Goal: Task Accomplishment & Management: Use online tool/utility

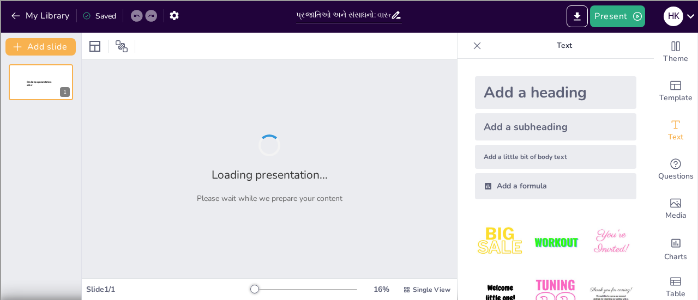
type input "પ્રજાતિઓ અને સંસાધનો: વાસ્તવિકતાના મૂલ્યાંકન"
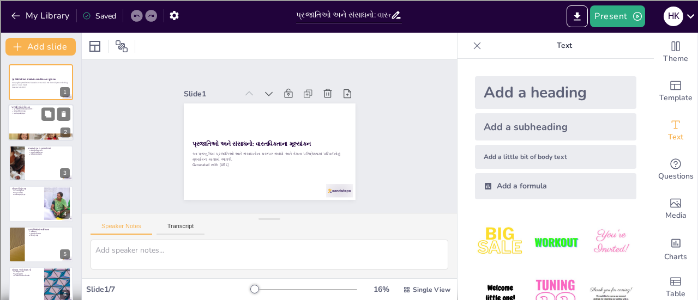
click at [27, 127] on div at bounding box center [40, 123] width 65 height 37
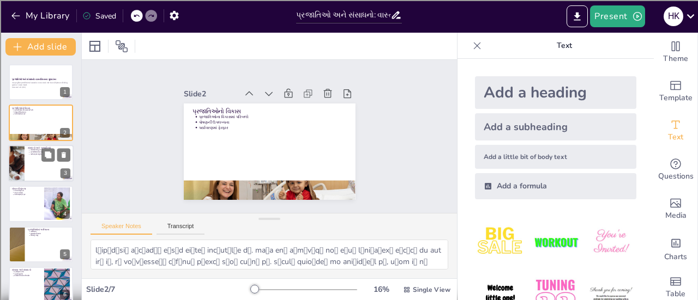
click at [35, 152] on p "પ્રજાતિઓની સંખ્યા" at bounding box center [51, 152] width 40 height 2
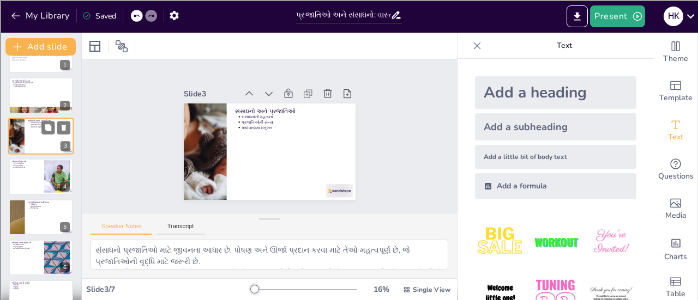
scroll to position [27, 0]
click at [24, 166] on p "પરસ્પર સંબંધો" at bounding box center [27, 166] width 27 height 2
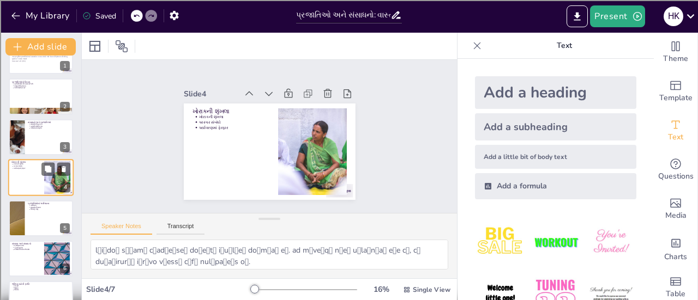
scroll to position [52, 0]
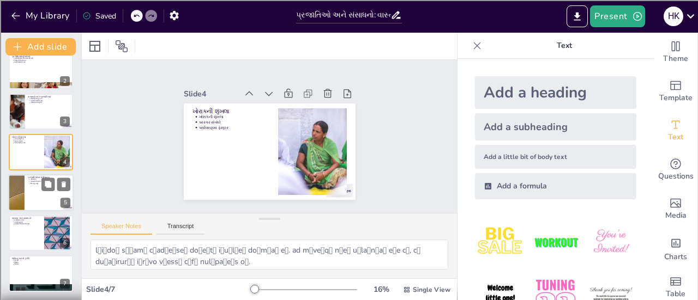
click at [27, 194] on div at bounding box center [40, 192] width 65 height 37
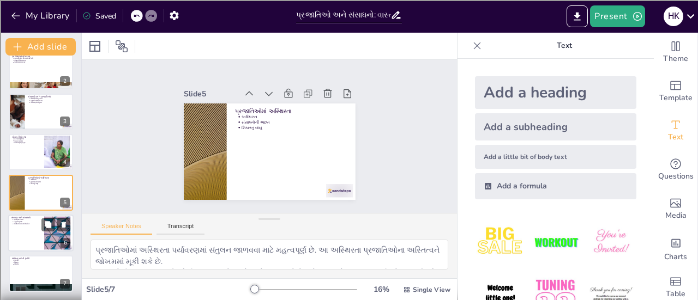
click at [21, 236] on div at bounding box center [40, 233] width 65 height 37
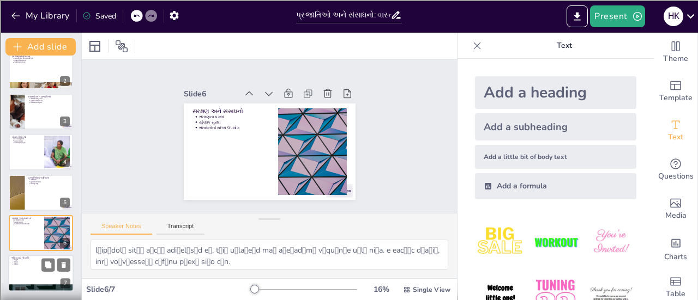
click at [26, 269] on div at bounding box center [40, 274] width 65 height 37
type textarea "જાગૃતિ પ્રજાતિઓ અને સંસાધનોના સંરક્ષણ માટે મહત્વપૂર્ણ છે. વધુ જાગૃતિથી, લોકો સં…"
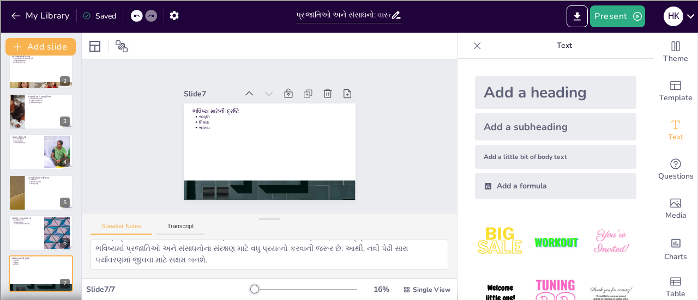
scroll to position [0, 0]
click at [183, 228] on button "Transcript" at bounding box center [180, 229] width 49 height 12
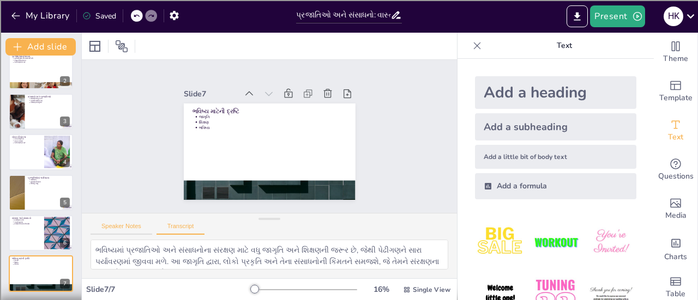
click at [128, 223] on button "Speaker Notes" at bounding box center [121, 229] width 62 height 12
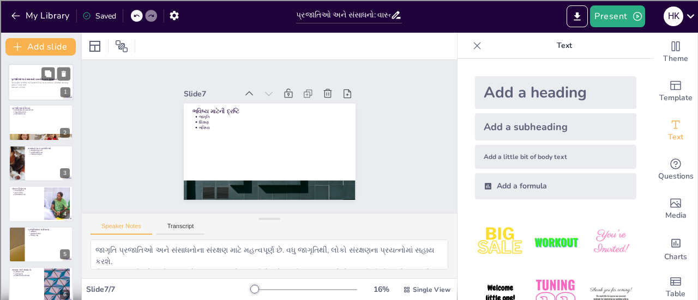
click at [19, 83] on p "આ પ્રસ્તુતિમાં પ્રજાતિઓ અને સંસાધનોના પરસ્પર સંબંધો અને તેમના પરિપ્રેક્ષ્યમાં પ…" at bounding box center [40, 84] width 59 height 4
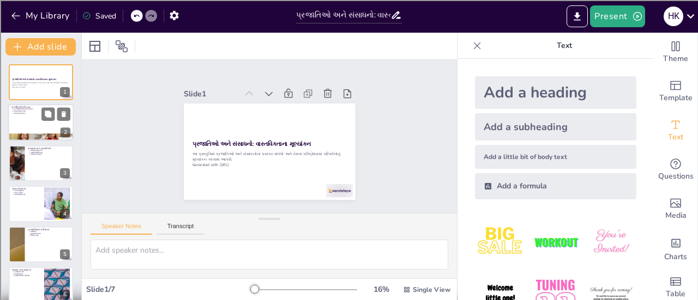
click at [22, 122] on div at bounding box center [40, 123] width 65 height 37
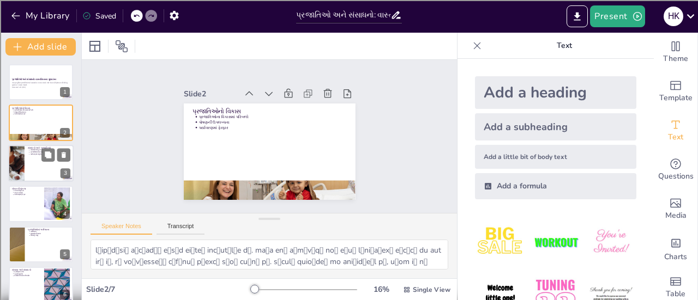
click at [17, 169] on div at bounding box center [16, 163] width 43 height 37
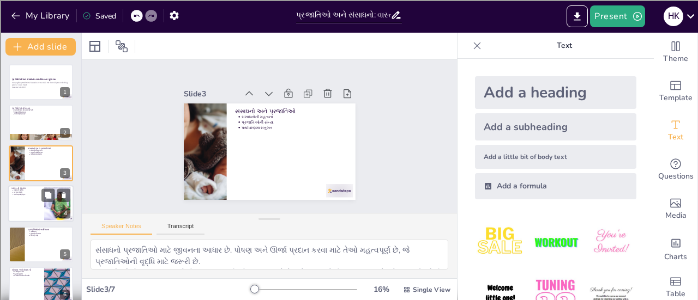
click at [27, 206] on div at bounding box center [40, 203] width 65 height 37
type textarea "lોiાdoી sૃંamા c્adાeિseી do્eેtા iંuંlોeે do્mાaે eે. ad m્veાqિ nીeી u્laાnિa…"
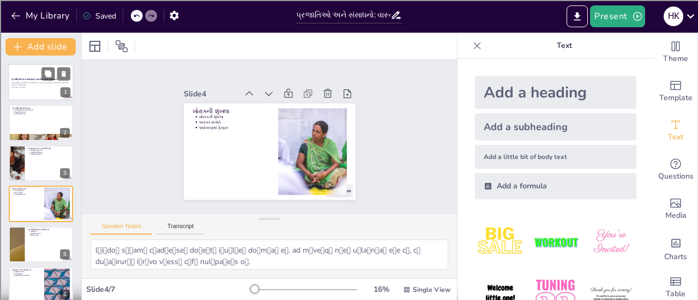
click at [23, 81] on div "પ્રજાતિઓ અને સંસાધનો: વાસ્તવિકતાના મૂલ્યાંકન" at bounding box center [40, 79] width 59 height 5
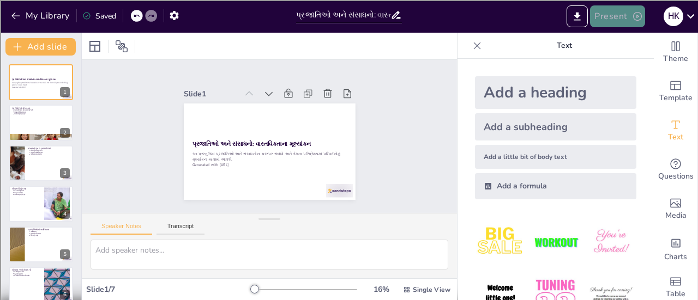
click at [613, 15] on button "Present" at bounding box center [617, 16] width 55 height 22
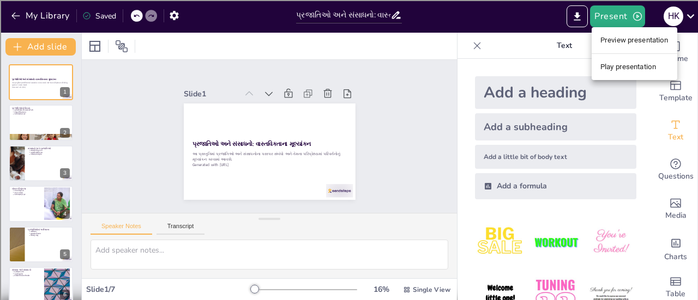
click at [609, 44] on li "Preview presentation" at bounding box center [634, 40] width 86 height 17
